Goal: Task Accomplishment & Management: Manage account settings

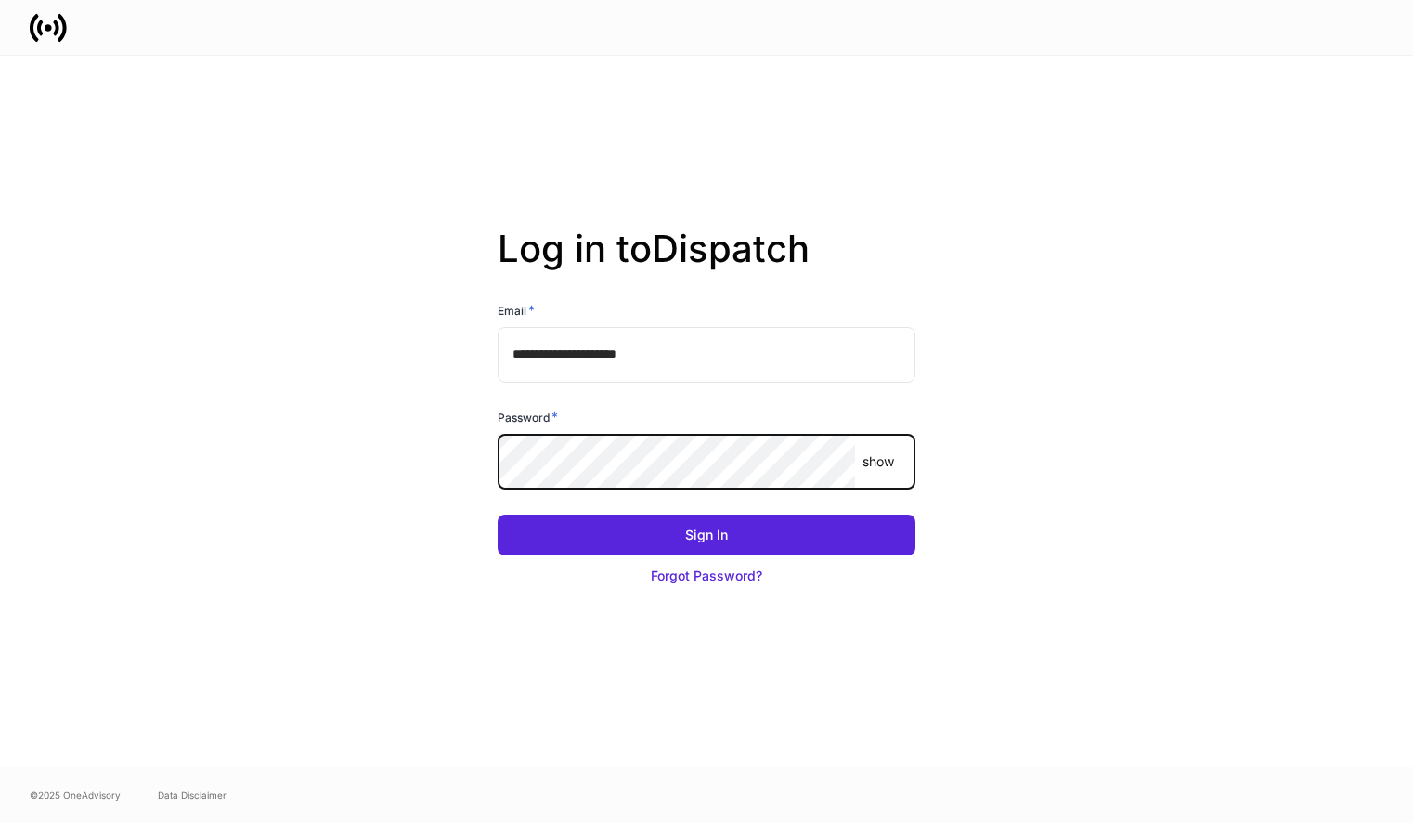
type input "**********"
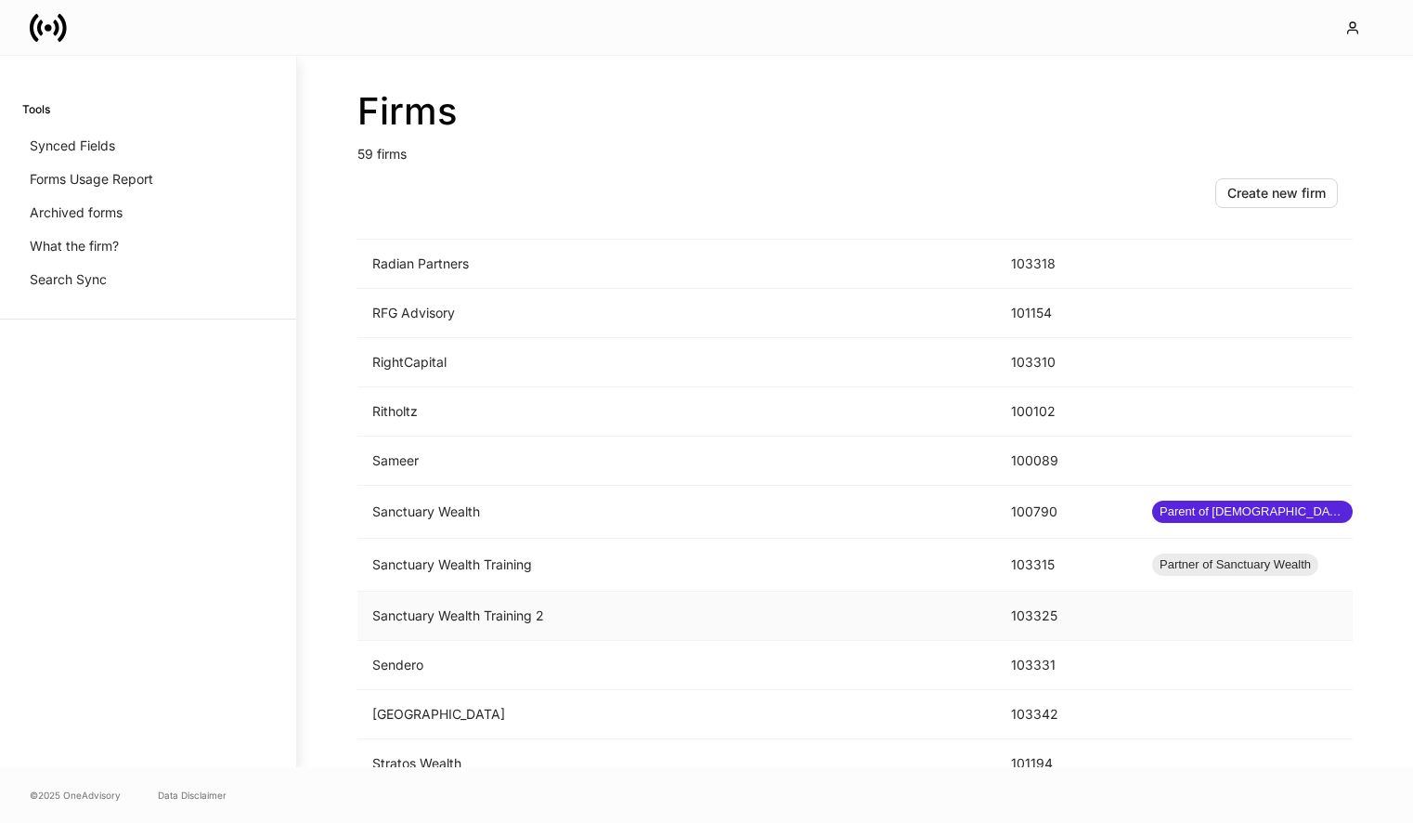
scroll to position [2216, 0]
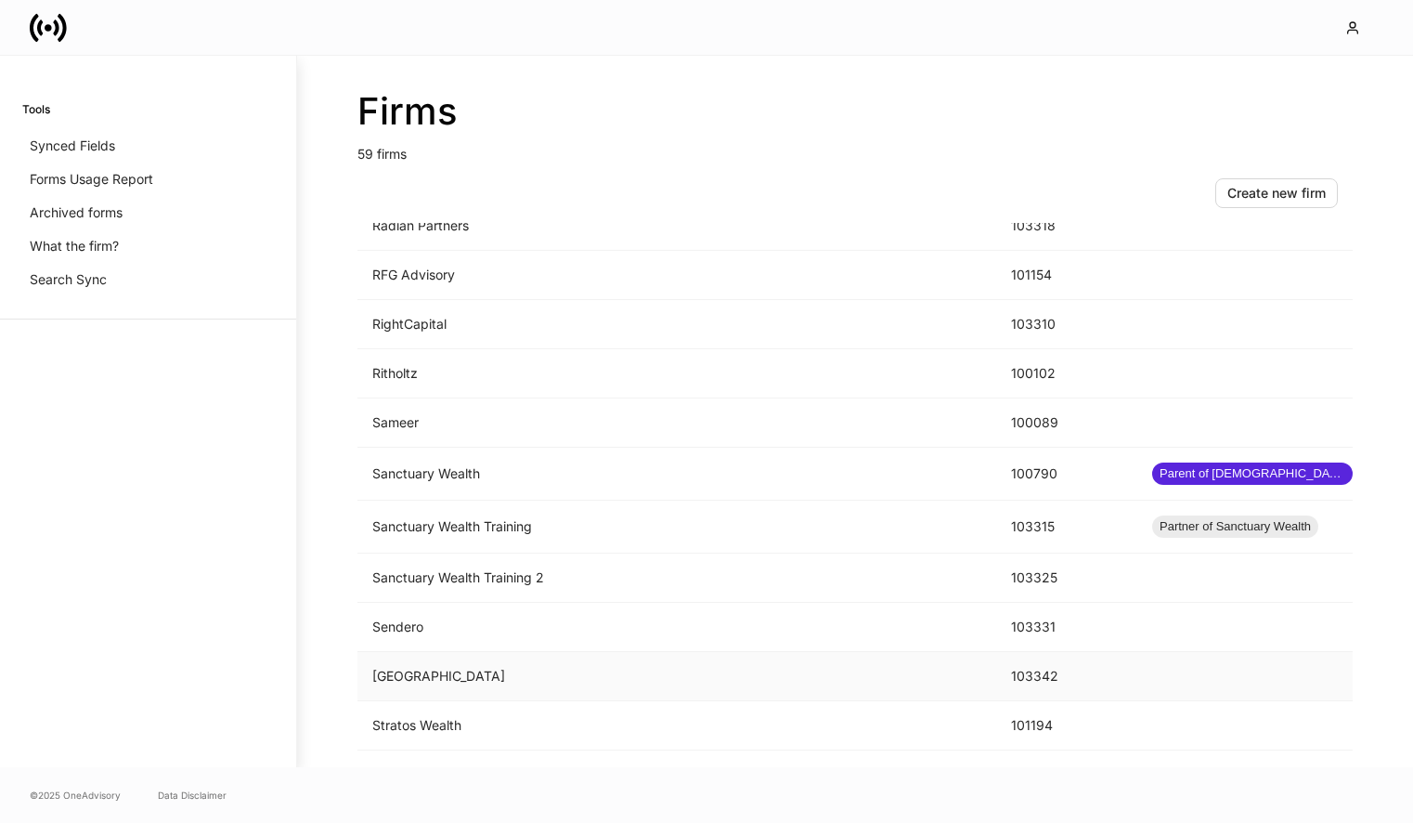
click at [617, 663] on td "Shorehaven" at bounding box center [677, 676] width 639 height 49
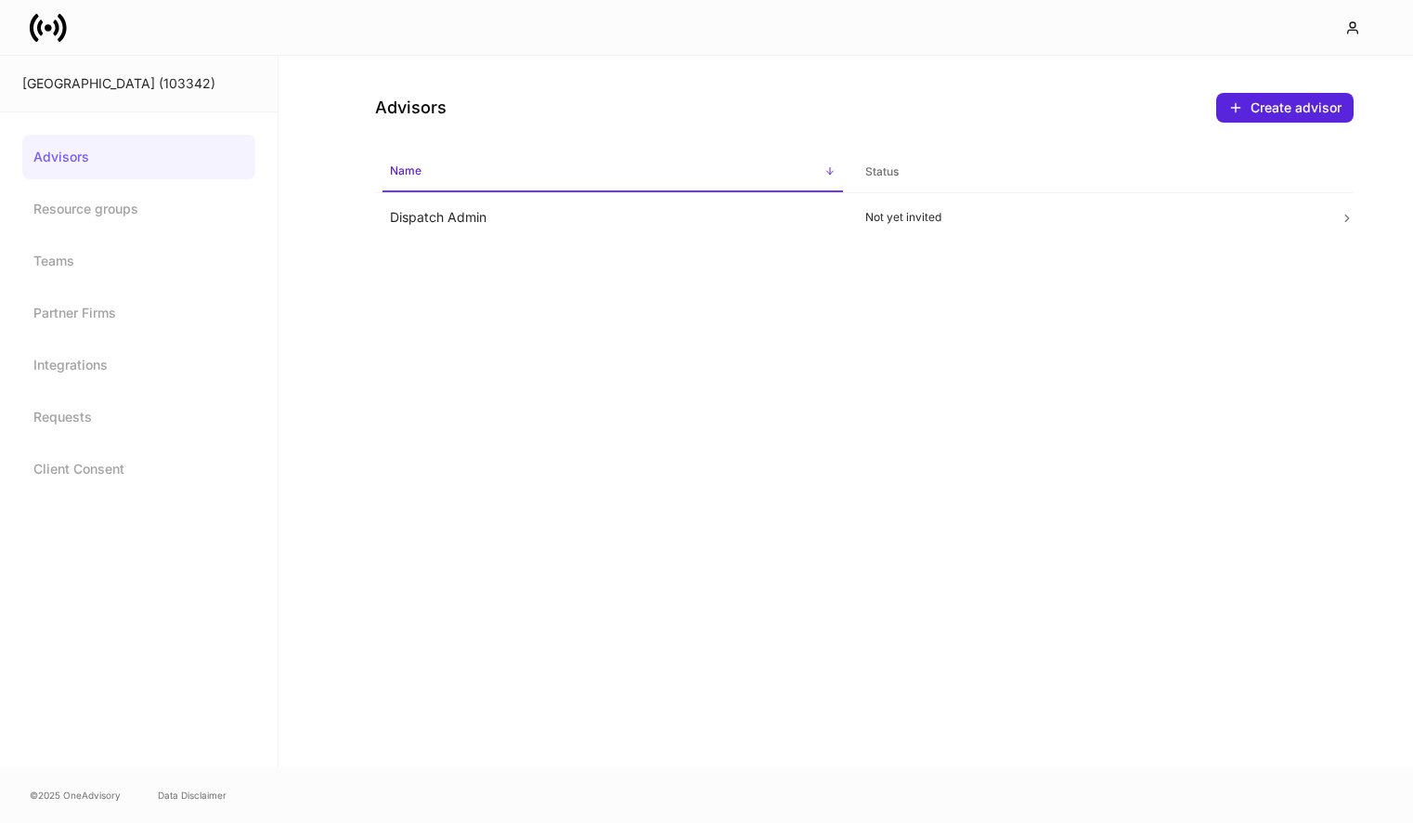
click at [665, 248] on div "Advisors Create advisor Name sorted ascending Status Dispatch Admin Not yet inv…" at bounding box center [846, 411] width 1135 height 711
click at [662, 236] on td "Dispatch Admin" at bounding box center [612, 217] width 475 height 49
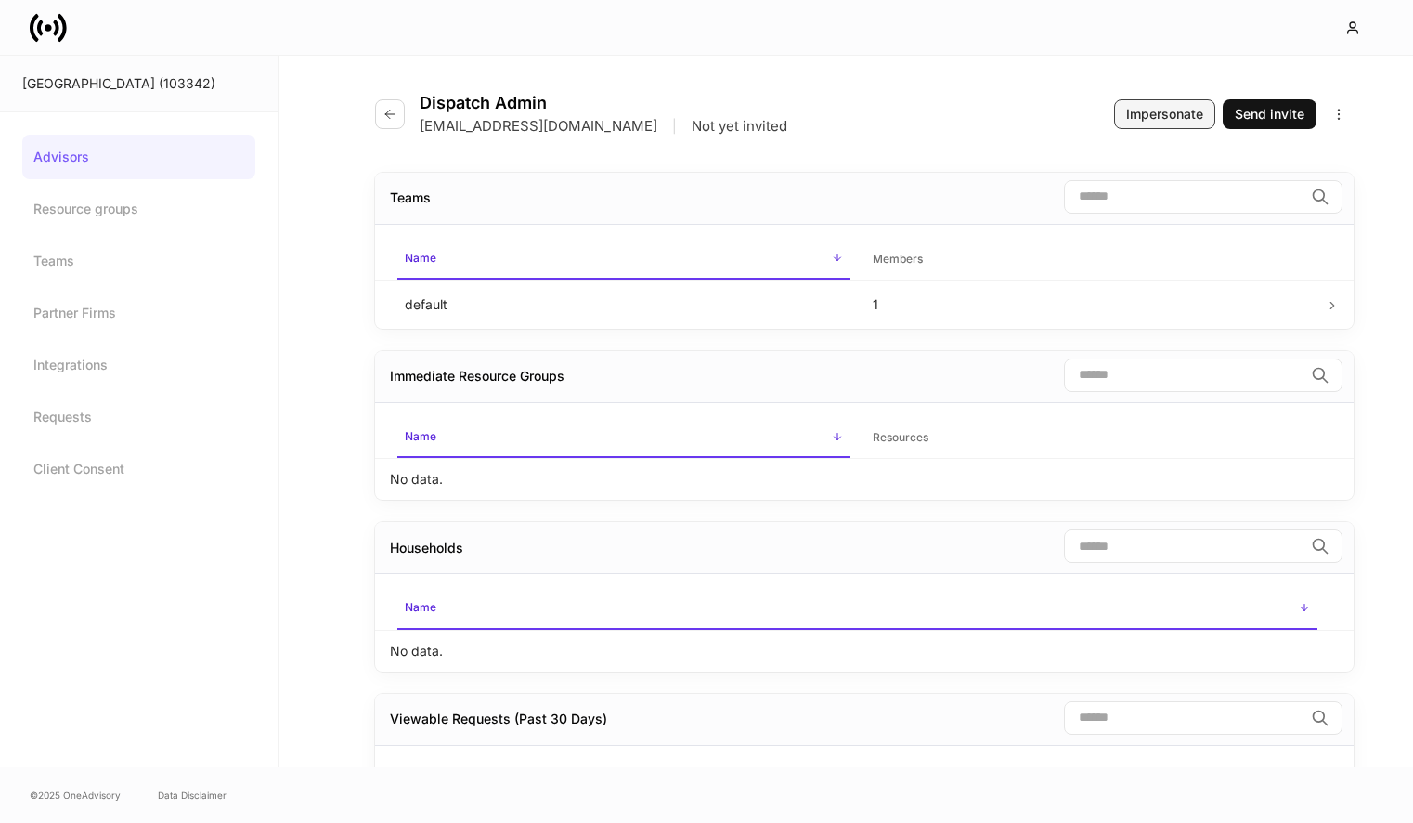
click at [1147, 117] on div "Impersonate" at bounding box center [1164, 114] width 77 height 19
